Goal: Obtain resource: Download file/media

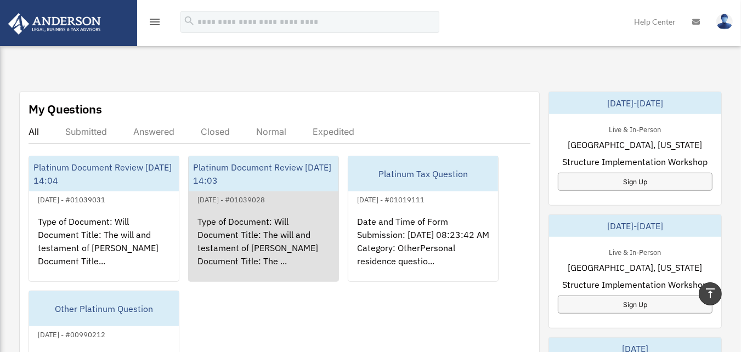
scroll to position [658, 0]
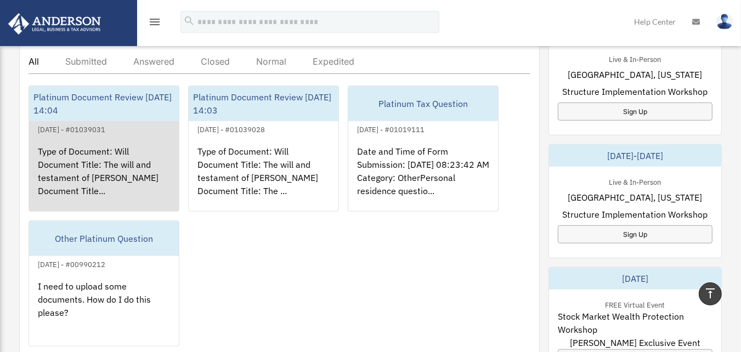
click at [105, 160] on div "Type of Document: Will Document Title: The will and testament of Jean-Philippe …" at bounding box center [104, 179] width 150 height 86
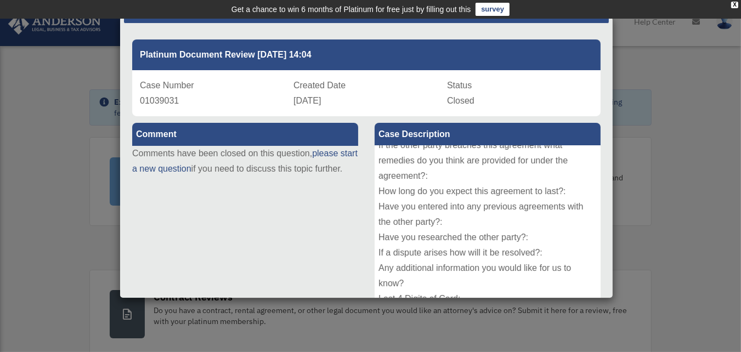
scroll to position [0, 0]
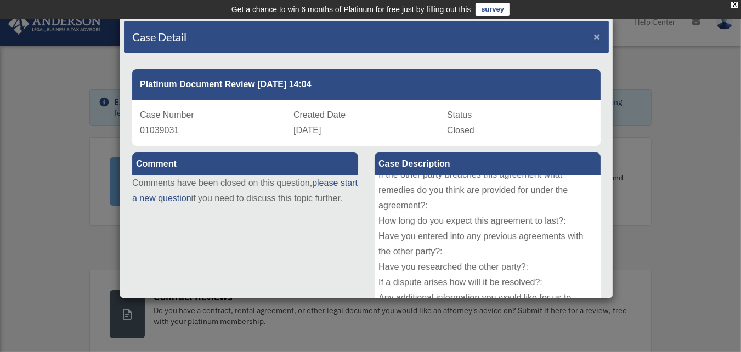
click at [593, 35] on span "×" at bounding box center [596, 36] width 7 height 13
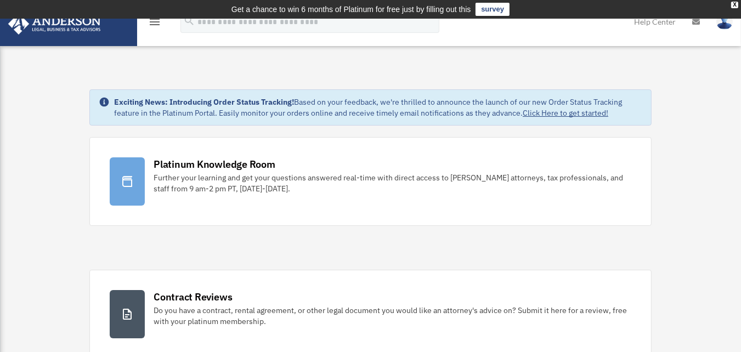
scroll to position [628, 0]
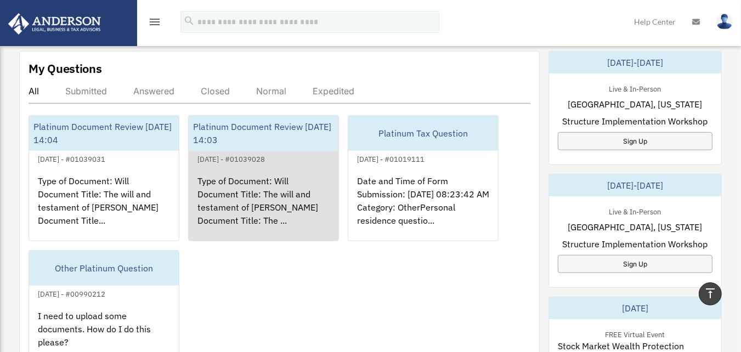
click at [248, 182] on div "Type of Document: Will Document Title: The will and testament of Myriam Desir D…" at bounding box center [264, 209] width 150 height 86
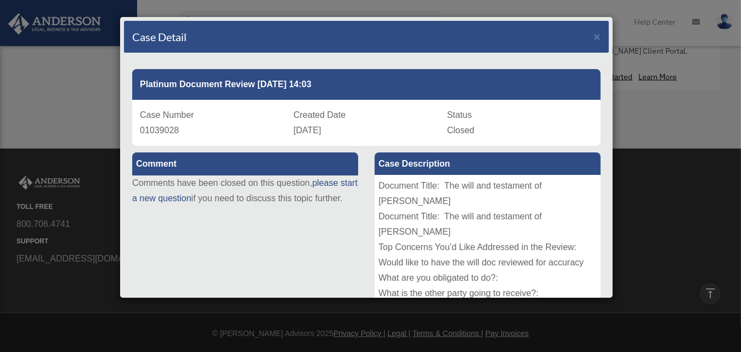
scroll to position [0, 0]
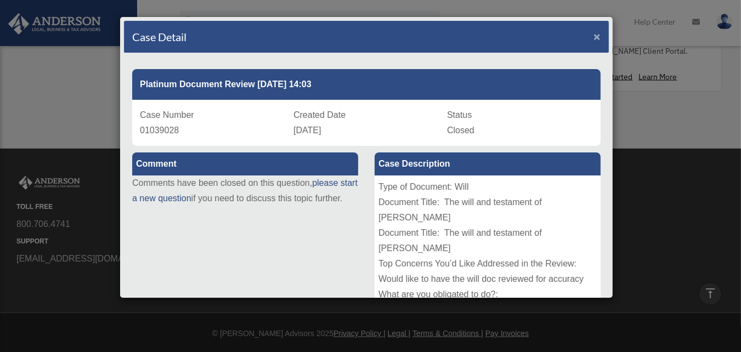
click at [593, 35] on span "×" at bounding box center [596, 36] width 7 height 13
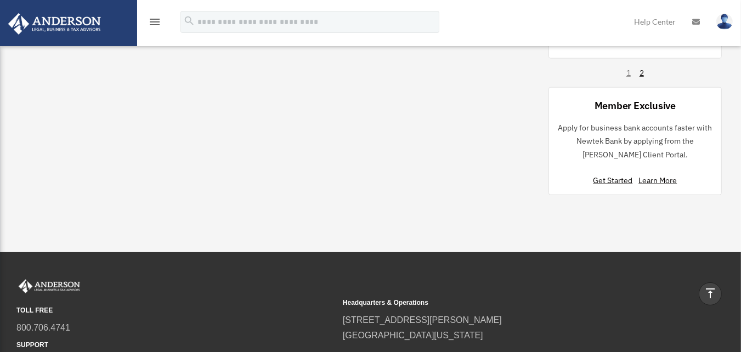
scroll to position [1122, 0]
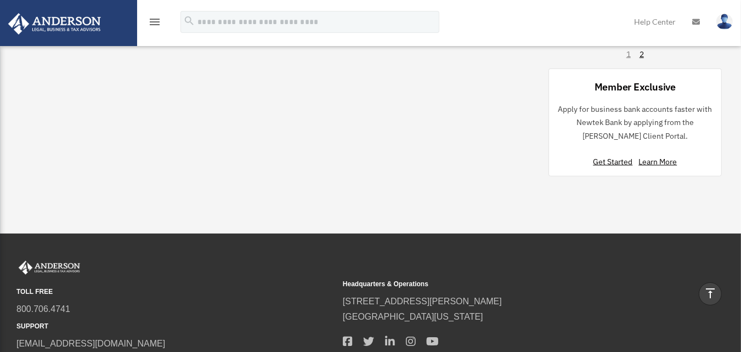
click at [158, 19] on icon "menu" at bounding box center [154, 21] width 13 height 13
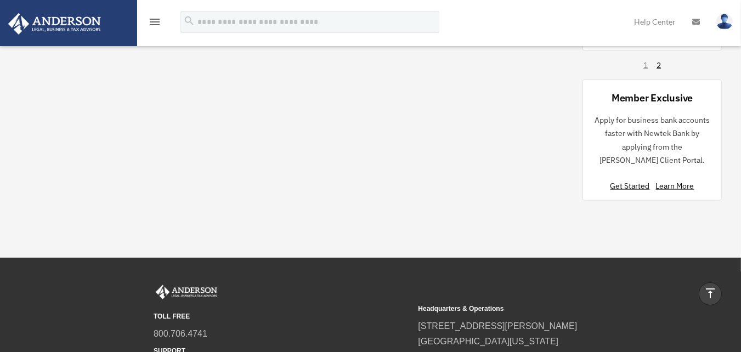
click at [151, 18] on icon "menu" at bounding box center [154, 21] width 13 height 13
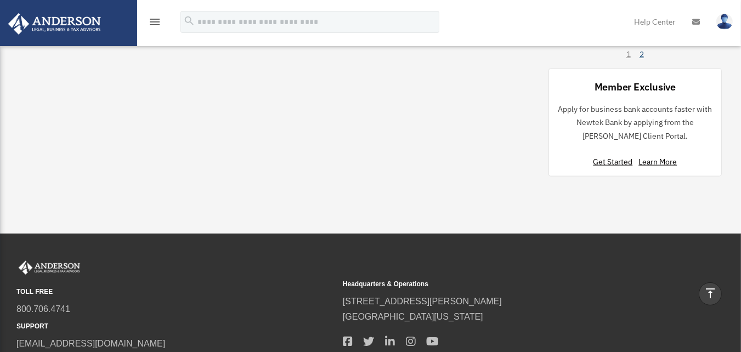
click at [643, 51] on link "2" at bounding box center [641, 54] width 4 height 11
click at [151, 18] on icon "menu" at bounding box center [154, 21] width 13 height 13
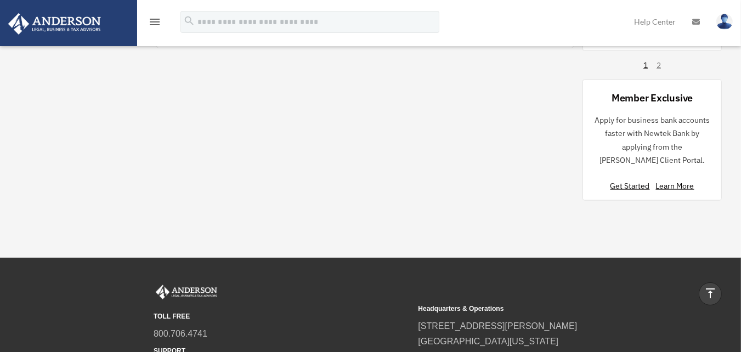
click at [151, 22] on icon "menu" at bounding box center [154, 21] width 13 height 13
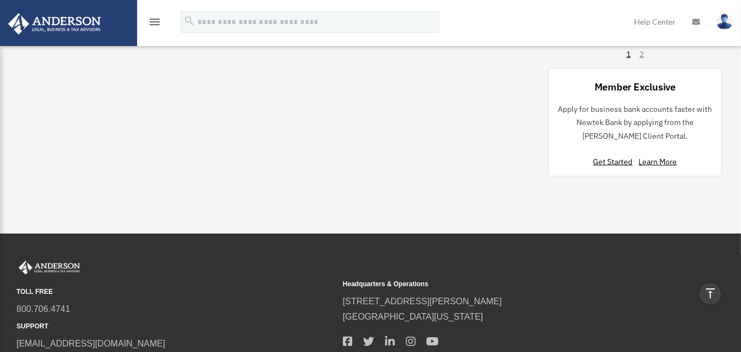
click at [153, 23] on icon "menu" at bounding box center [154, 21] width 13 height 13
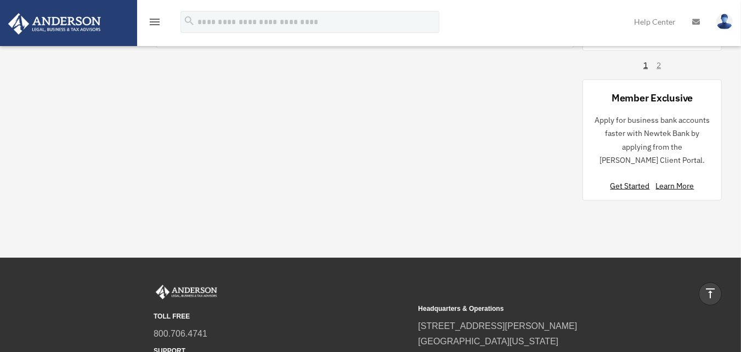
click at [151, 19] on icon "menu" at bounding box center [154, 21] width 13 height 13
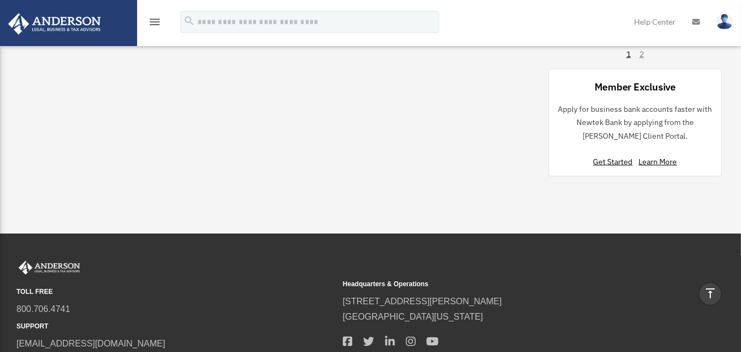
drag, startPoint x: 21, startPoint y: 138, endPoint x: -3, endPoint y: 128, distance: 26.4
click at [60, 22] on img at bounding box center [54, 23] width 99 height 21
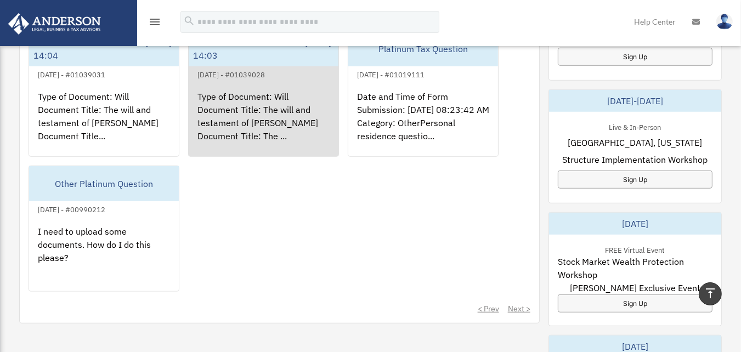
scroll to position [768, 0]
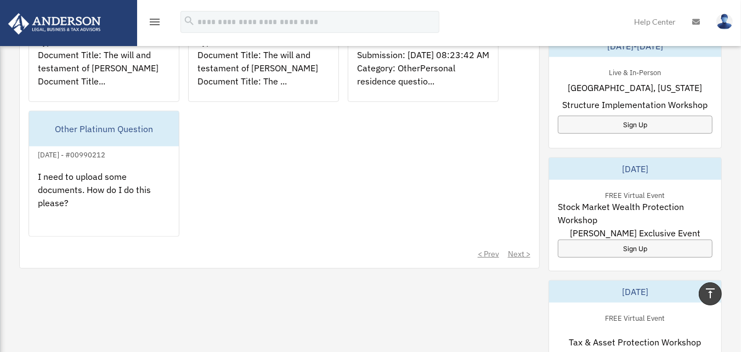
click at [154, 19] on icon "menu" at bounding box center [154, 21] width 13 height 13
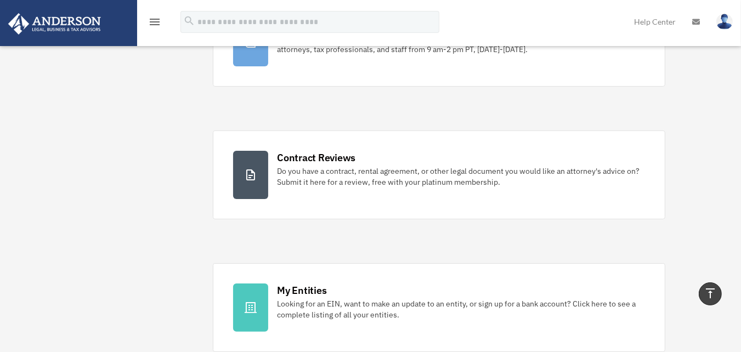
scroll to position [0, 0]
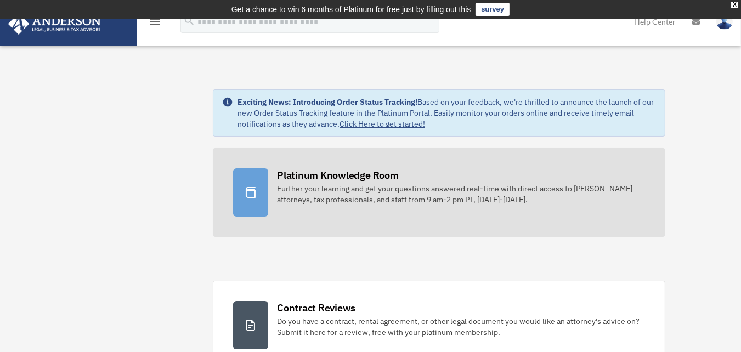
click at [319, 174] on div "Platinum Knowledge Room" at bounding box center [338, 175] width 122 height 14
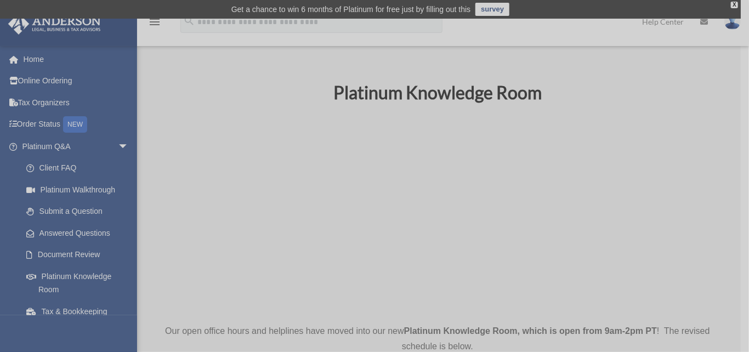
click at [83, 253] on div "x" at bounding box center [374, 176] width 749 height 352
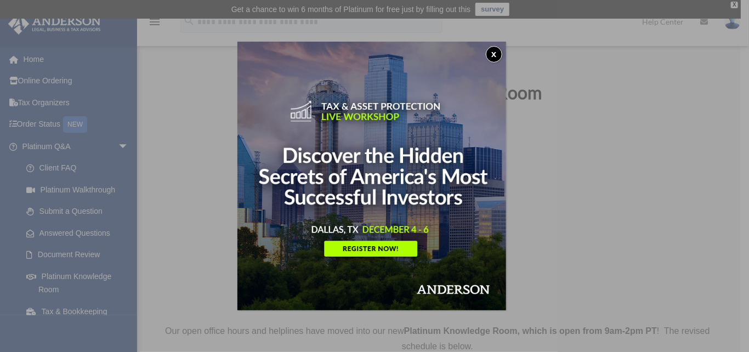
click at [496, 54] on button "x" at bounding box center [494, 54] width 16 height 16
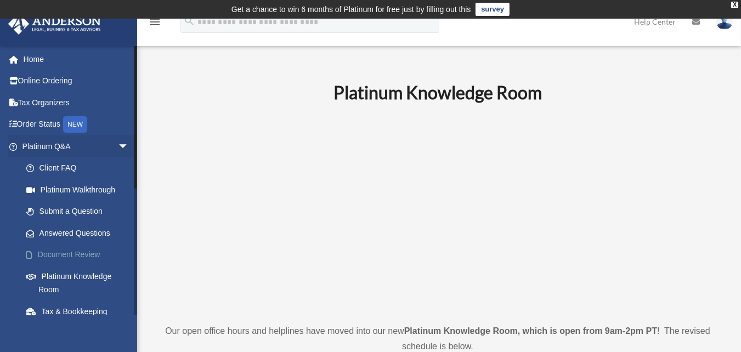
click at [86, 254] on link "Document Review" at bounding box center [80, 255] width 130 height 22
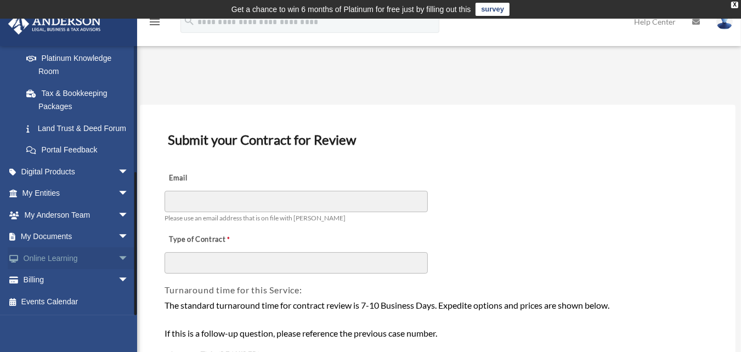
scroll to position [231, 0]
click at [62, 235] on link "My Documents arrow_drop_down" at bounding box center [77, 237] width 138 height 22
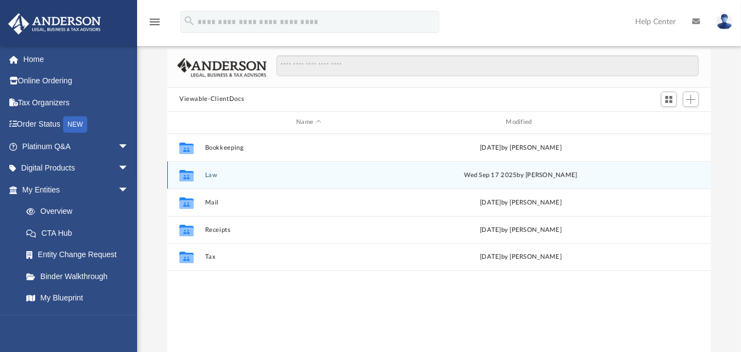
scroll to position [110, 0]
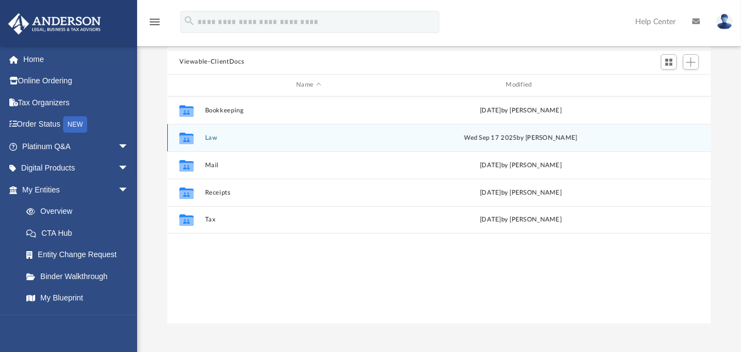
click at [211, 138] on button "Law" at bounding box center [308, 137] width 207 height 7
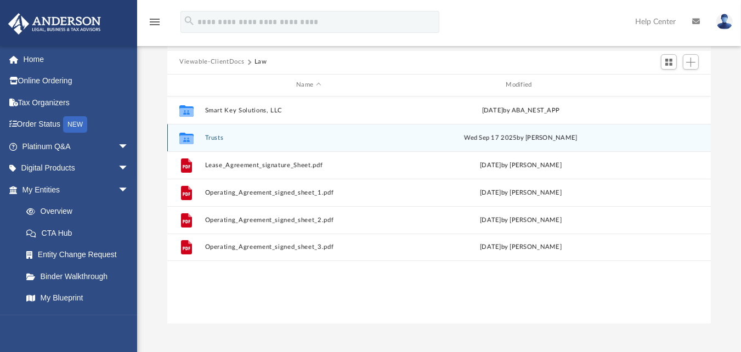
click at [214, 135] on button "Trusts" at bounding box center [308, 137] width 207 height 7
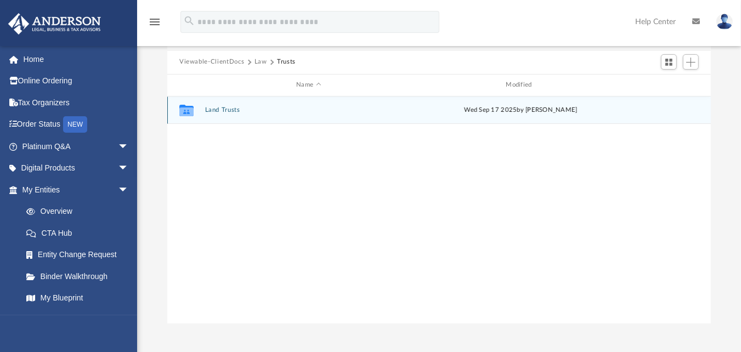
click at [219, 110] on button "Land Trusts" at bounding box center [308, 109] width 207 height 7
click at [269, 110] on button "Land Trust - [PERSON_NAME] B203 Trust" at bounding box center [308, 109] width 207 height 7
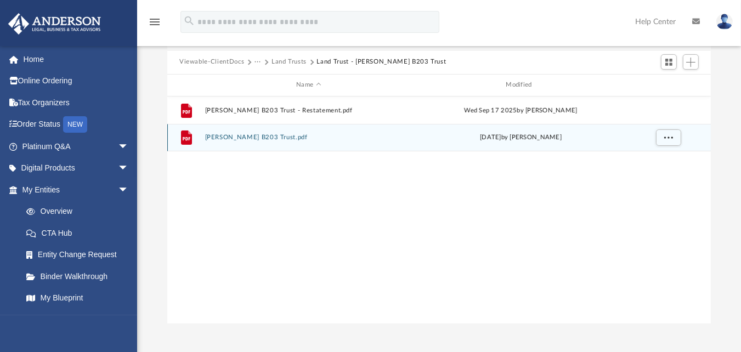
click at [259, 135] on button "[PERSON_NAME] B203 Trust.pdf" at bounding box center [308, 137] width 207 height 7
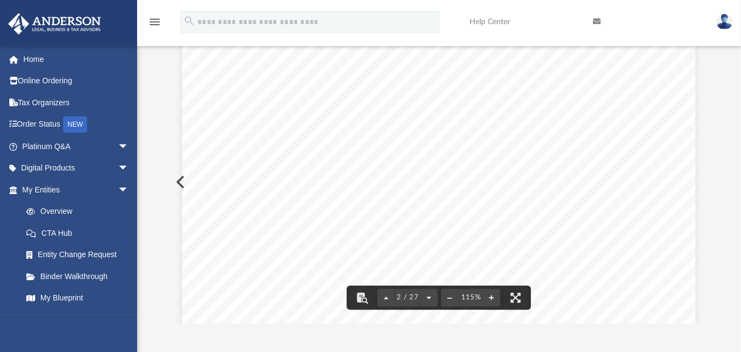
scroll to position [713, 0]
